Goal: Task Accomplishment & Management: Manage account settings

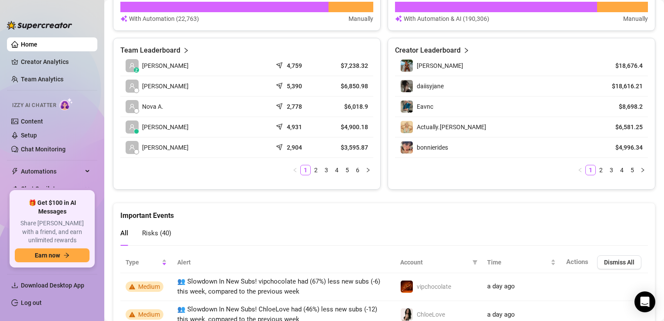
scroll to position [360, 0]
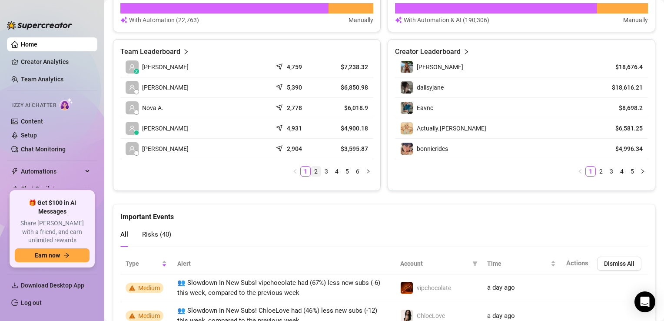
click at [311, 169] on link "2" at bounding box center [316, 171] width 10 height 10
click at [322, 171] on link "3" at bounding box center [327, 171] width 10 height 10
click at [332, 171] on link "4" at bounding box center [337, 171] width 10 height 10
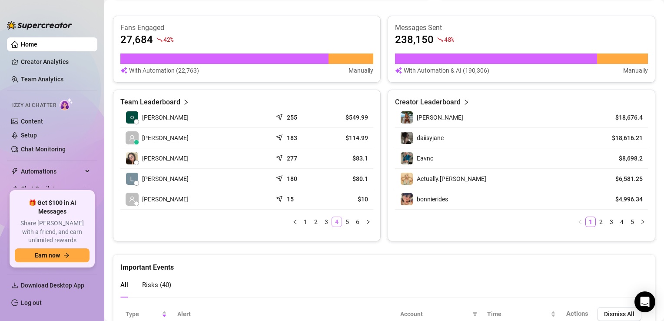
scroll to position [311, 0]
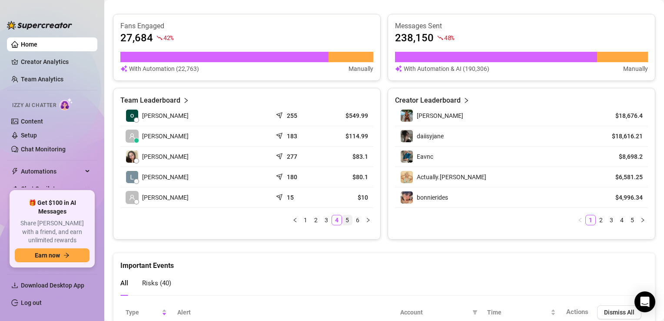
click at [343, 217] on link "5" at bounding box center [347, 220] width 10 height 10
click at [301, 220] on link "1" at bounding box center [306, 220] width 10 height 10
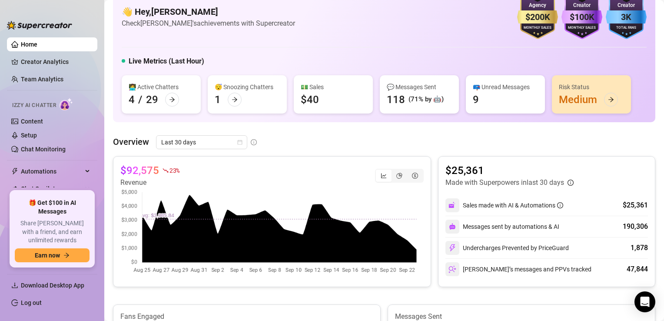
scroll to position [0, 0]
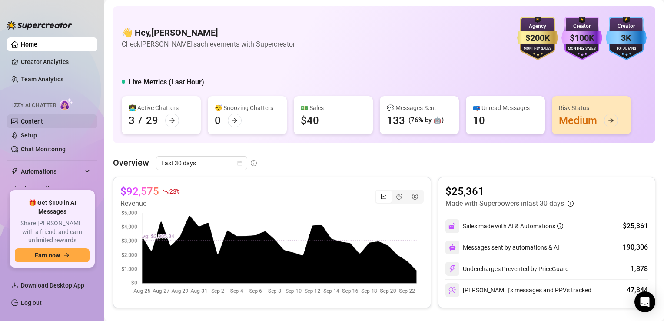
click at [26, 121] on link "Content" at bounding box center [32, 121] width 22 height 7
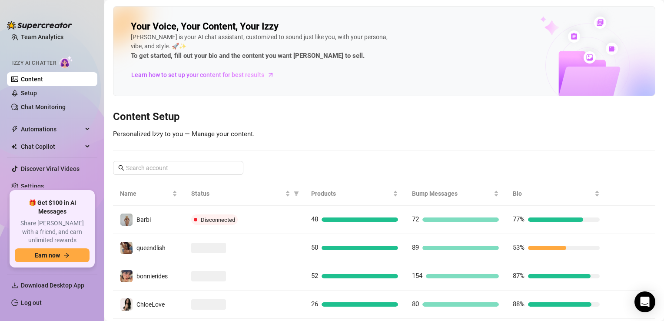
scroll to position [30, 0]
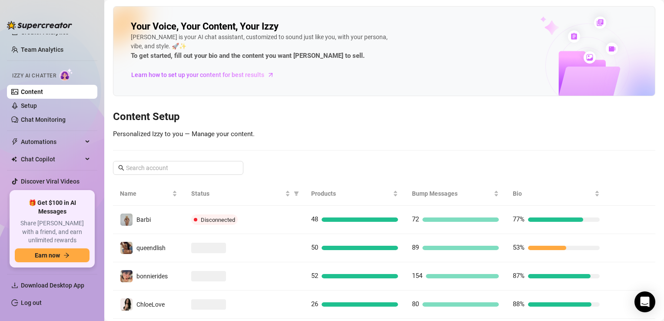
click at [26, 121] on link "Chat Monitoring" at bounding box center [43, 119] width 45 height 7
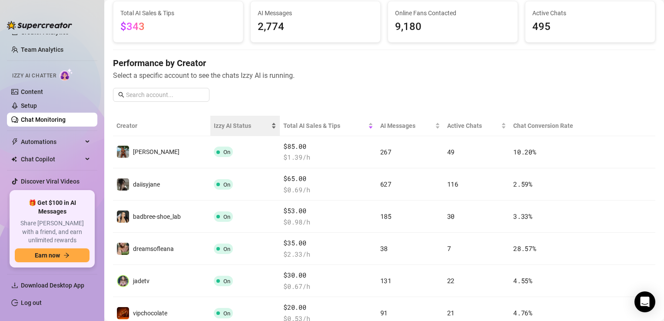
scroll to position [57, 0]
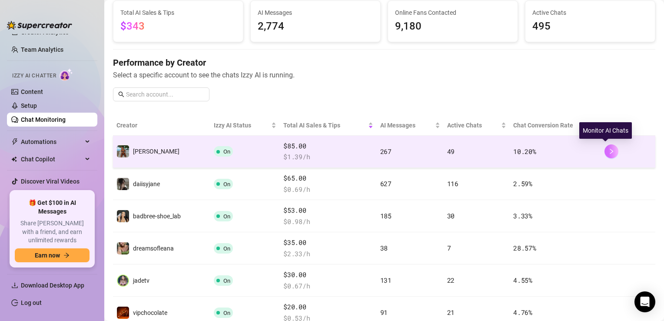
click at [608, 150] on icon "right" at bounding box center [611, 151] width 6 height 6
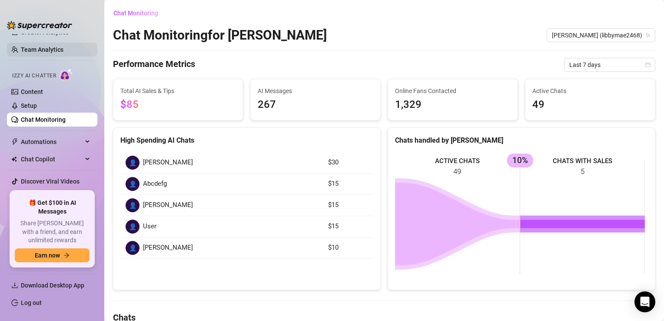
click at [51, 53] on link "Team Analytics" at bounding box center [42, 49] width 43 height 7
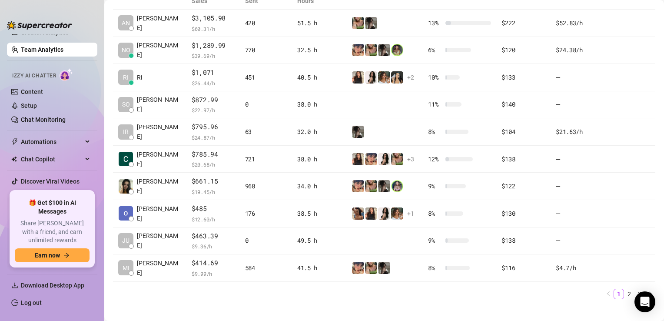
scroll to position [12, 0]
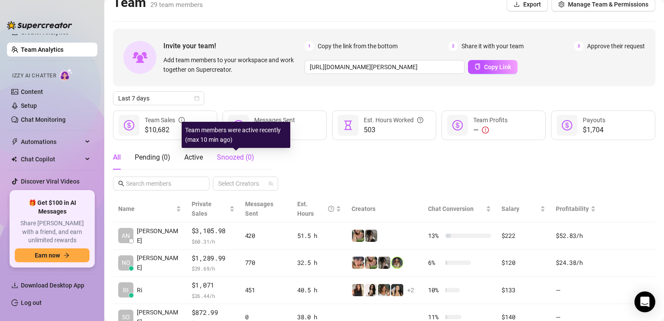
click at [232, 158] on span "Snoozed ( 0 )" at bounding box center [235, 157] width 37 height 8
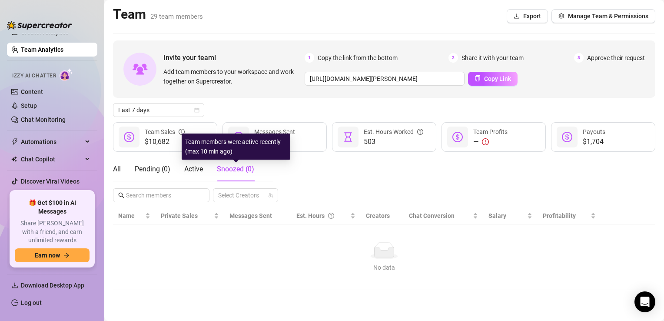
scroll to position [0, 0]
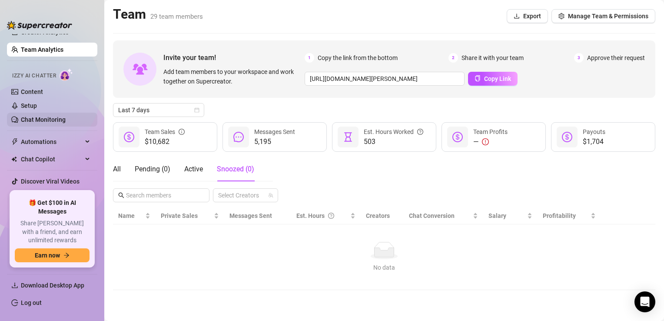
click at [57, 116] on link "Chat Monitoring" at bounding box center [43, 119] width 45 height 7
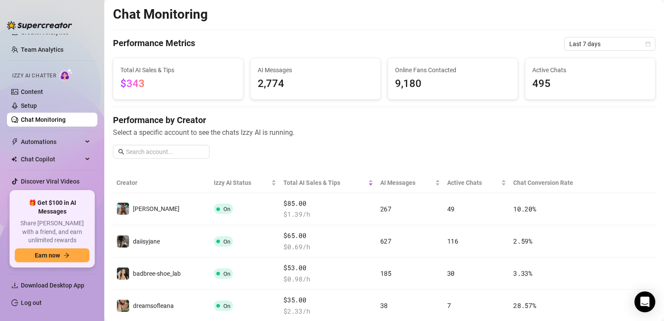
scroll to position [113, 0]
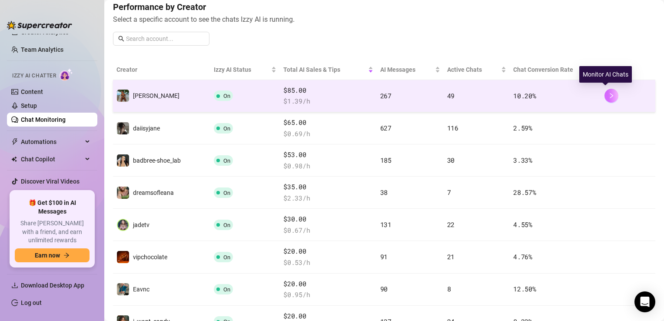
click at [604, 95] on button "button" at bounding box center [611, 96] width 14 height 14
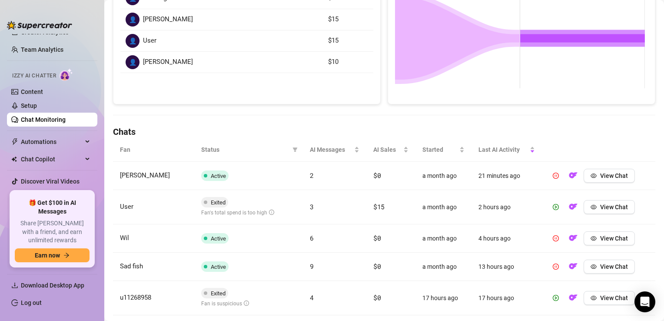
scroll to position [236, 0]
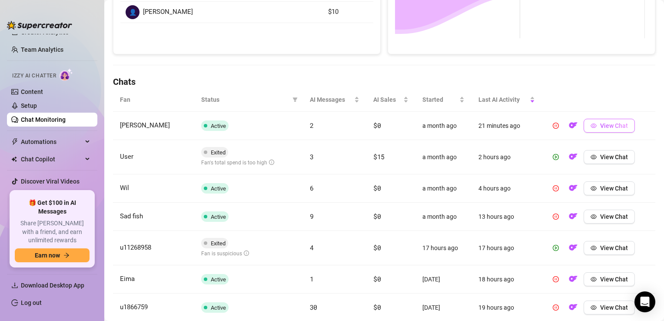
click at [622, 128] on button "View Chat" at bounding box center [609, 126] width 51 height 14
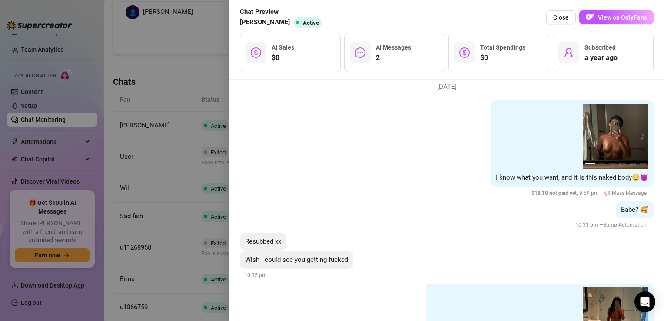
scroll to position [0, 0]
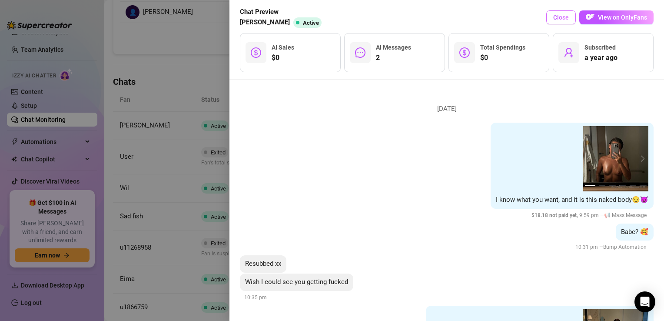
click at [564, 14] on span "Close" at bounding box center [561, 17] width 16 height 7
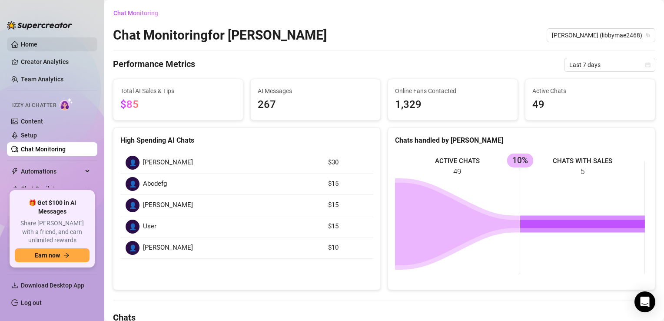
click at [36, 45] on link "Home" at bounding box center [29, 44] width 17 height 7
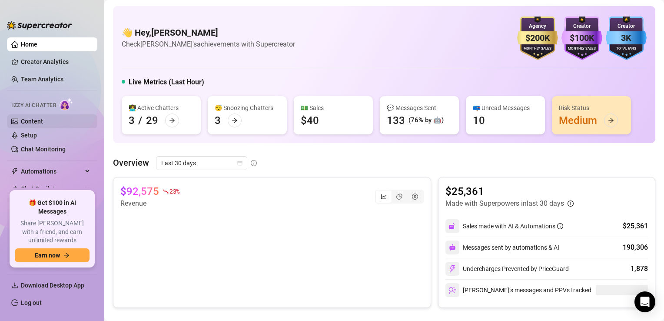
scroll to position [42, 0]
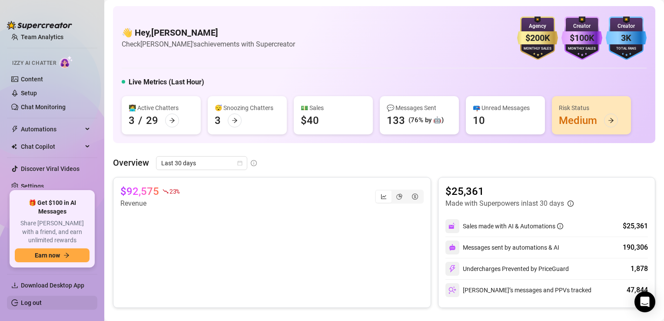
click at [42, 305] on link "Log out" at bounding box center [31, 302] width 21 height 7
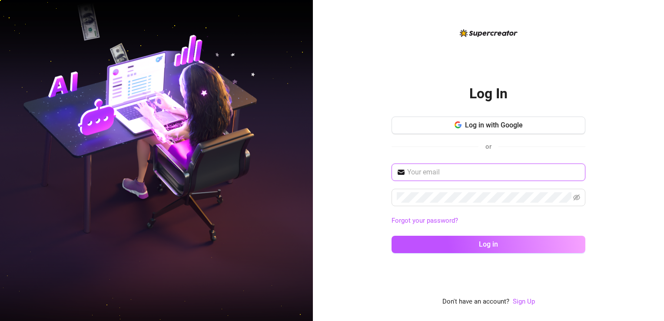
click at [432, 167] on input "text" at bounding box center [493, 172] width 173 height 10
type input "[EMAIL_ADDRESS][DOMAIN_NAME]"
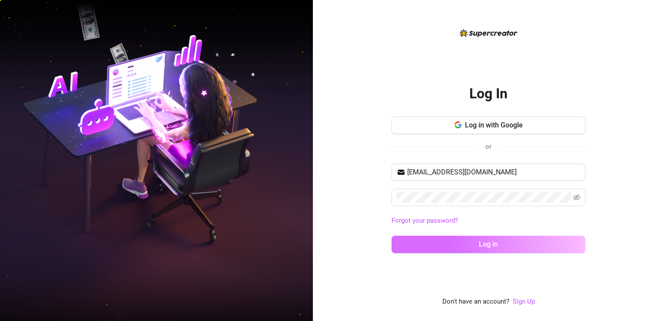
click at [424, 242] on button "Log in" at bounding box center [488, 244] width 194 height 17
